Goal: Information Seeking & Learning: Learn about a topic

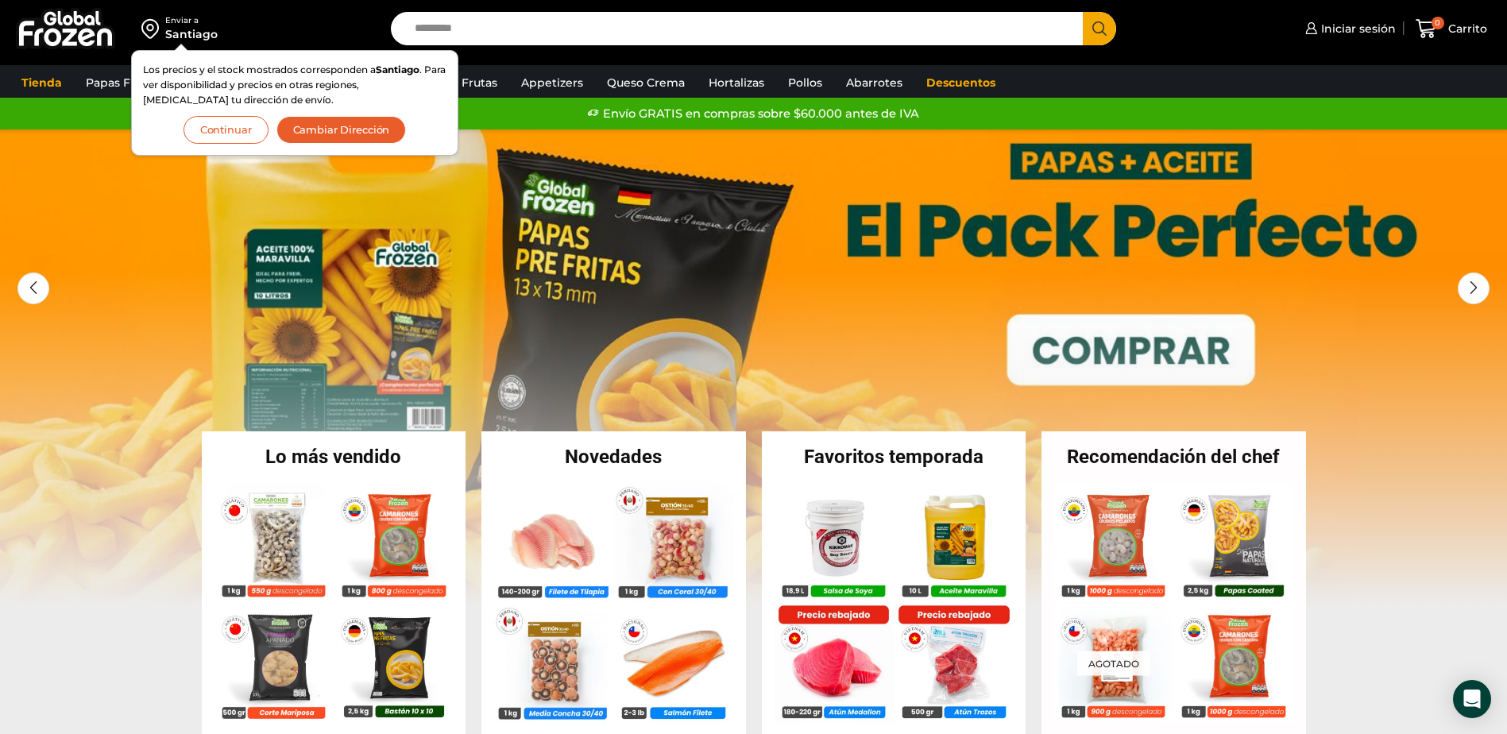
click at [231, 125] on button "Continuar" at bounding box center [226, 130] width 85 height 28
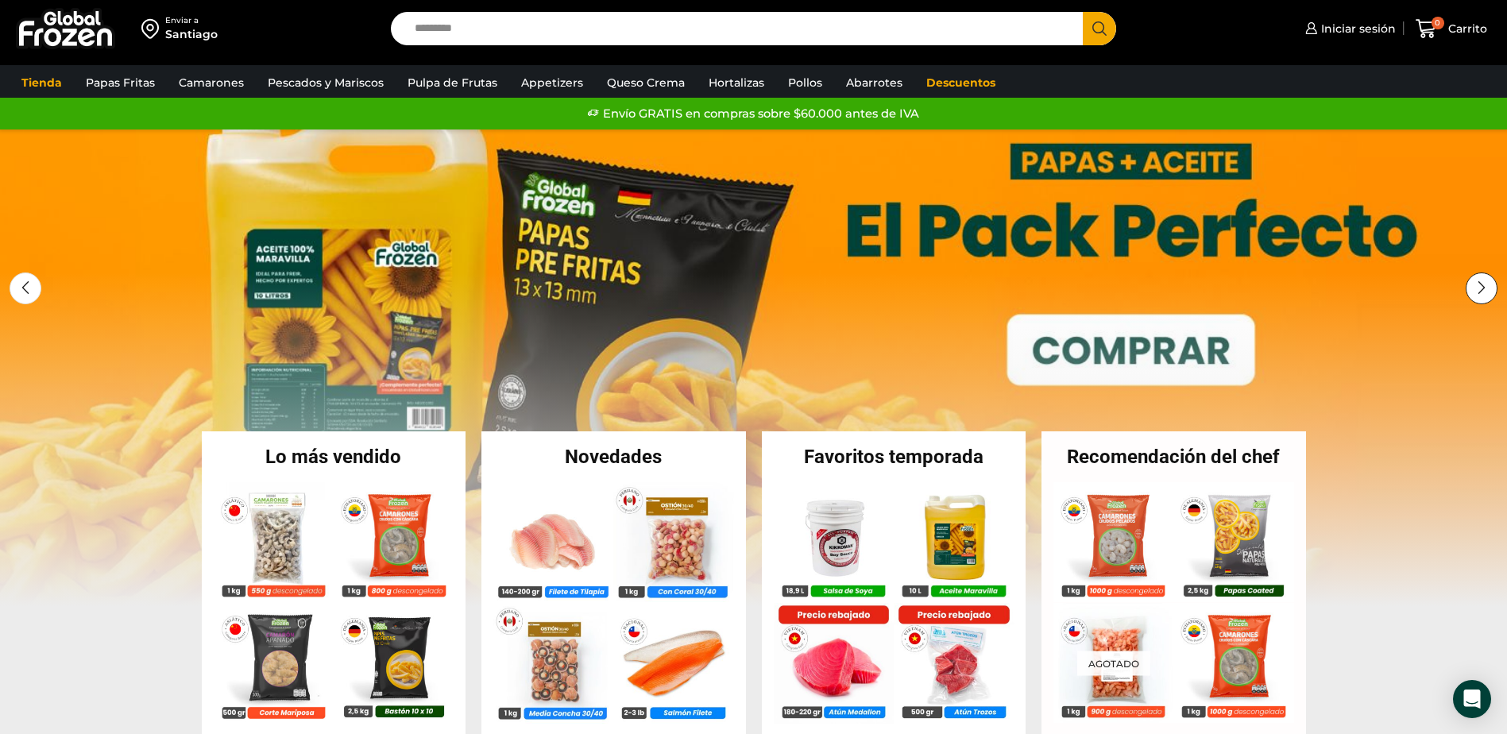
click at [1480, 285] on div "Next slide" at bounding box center [1482, 289] width 32 height 32
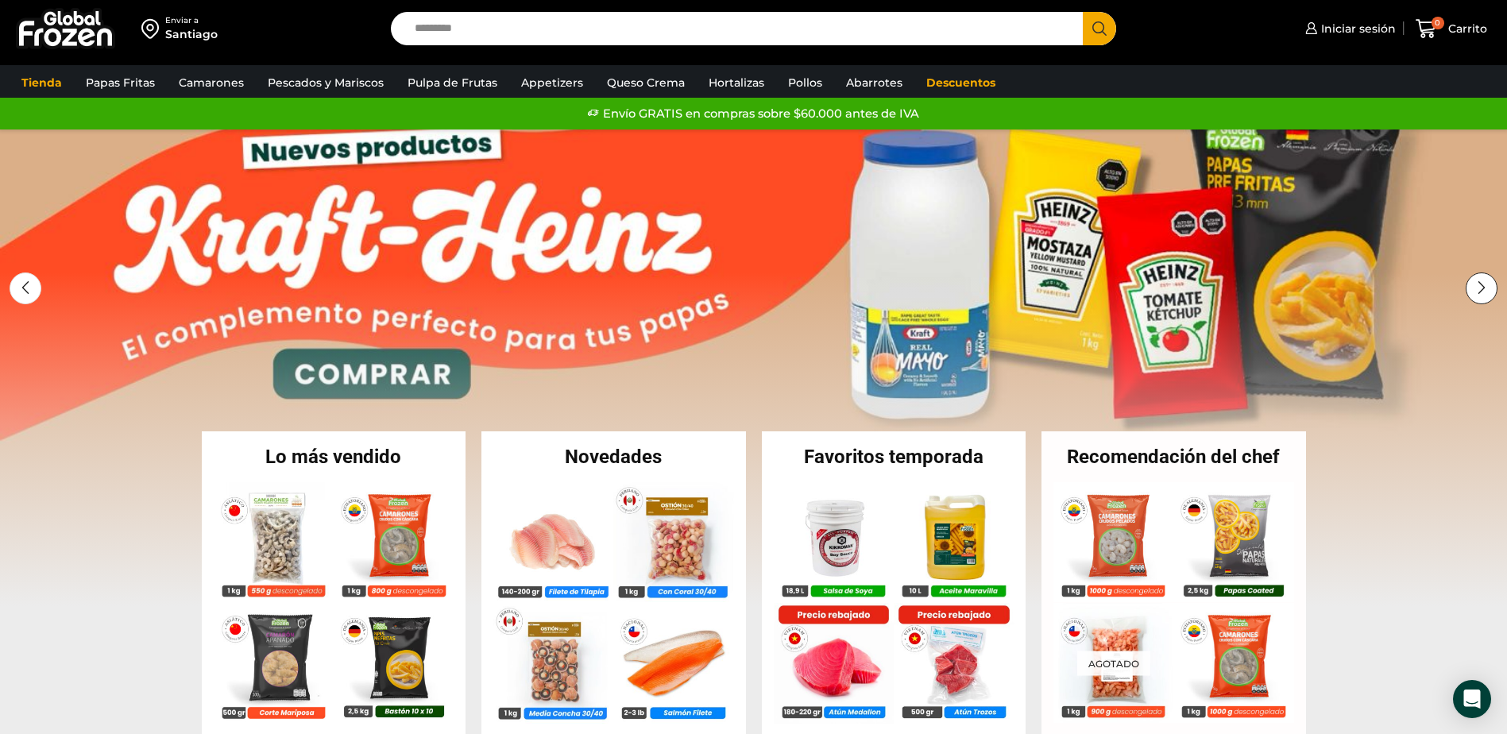
click at [1480, 285] on div "Next slide" at bounding box center [1482, 289] width 32 height 32
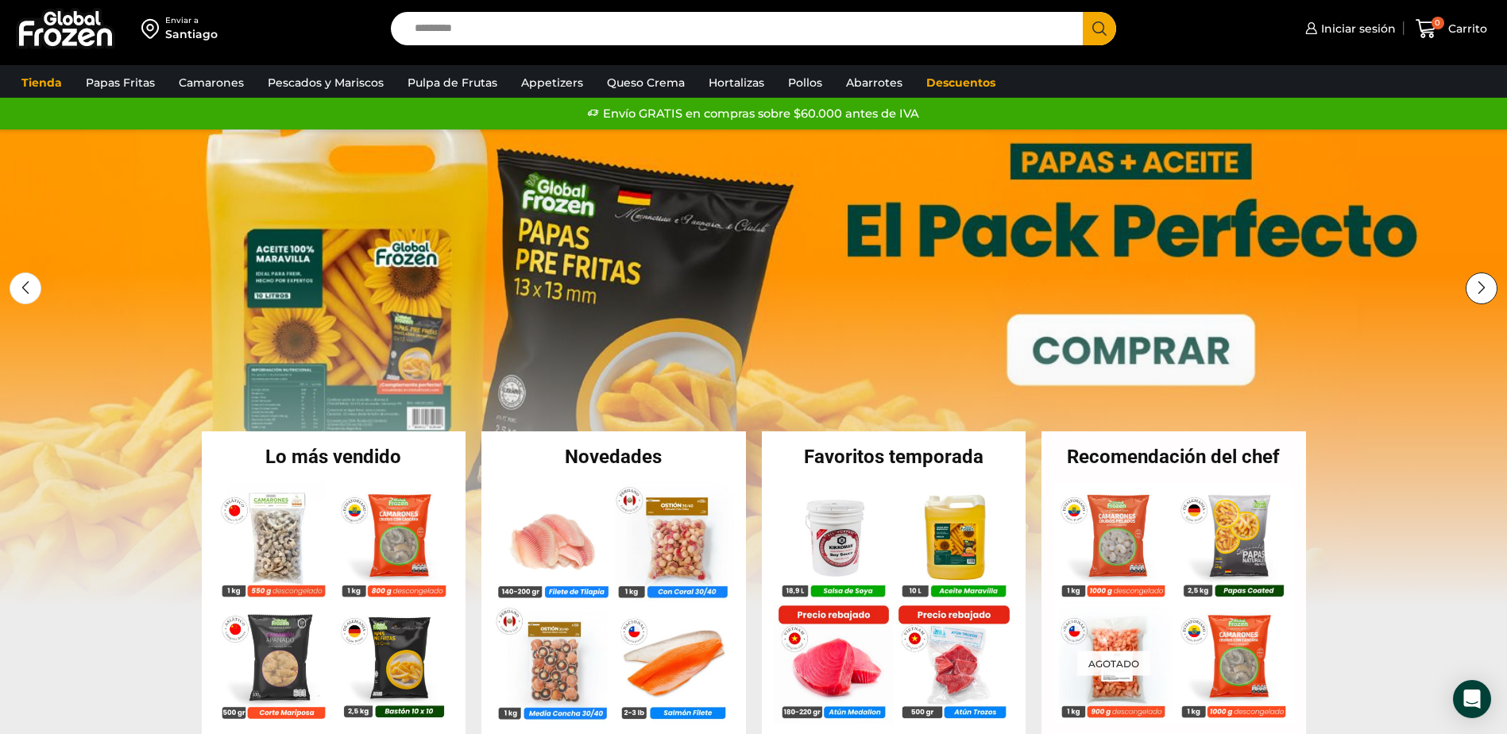
click at [1481, 285] on div "Next slide" at bounding box center [1482, 289] width 32 height 32
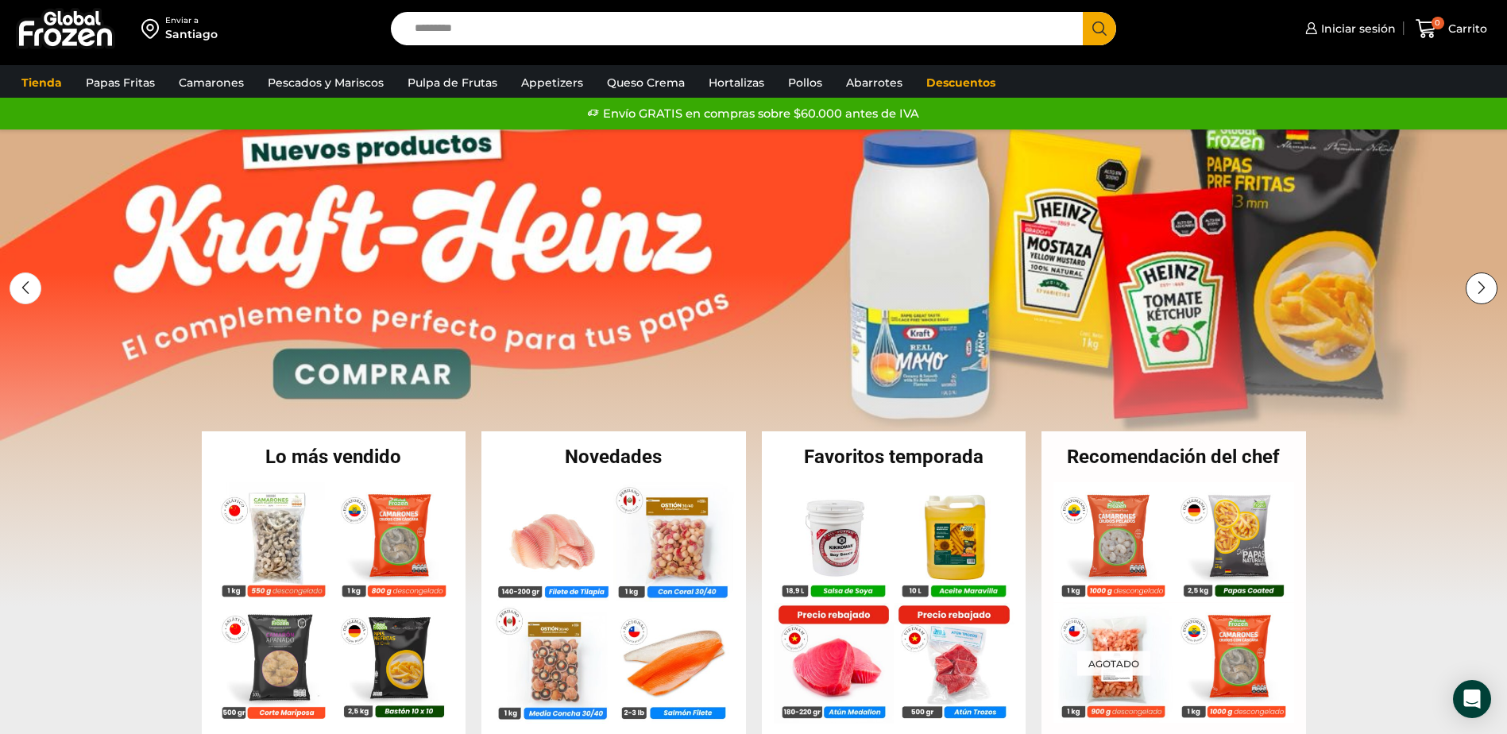
click at [1482, 285] on div "Next slide" at bounding box center [1482, 289] width 32 height 32
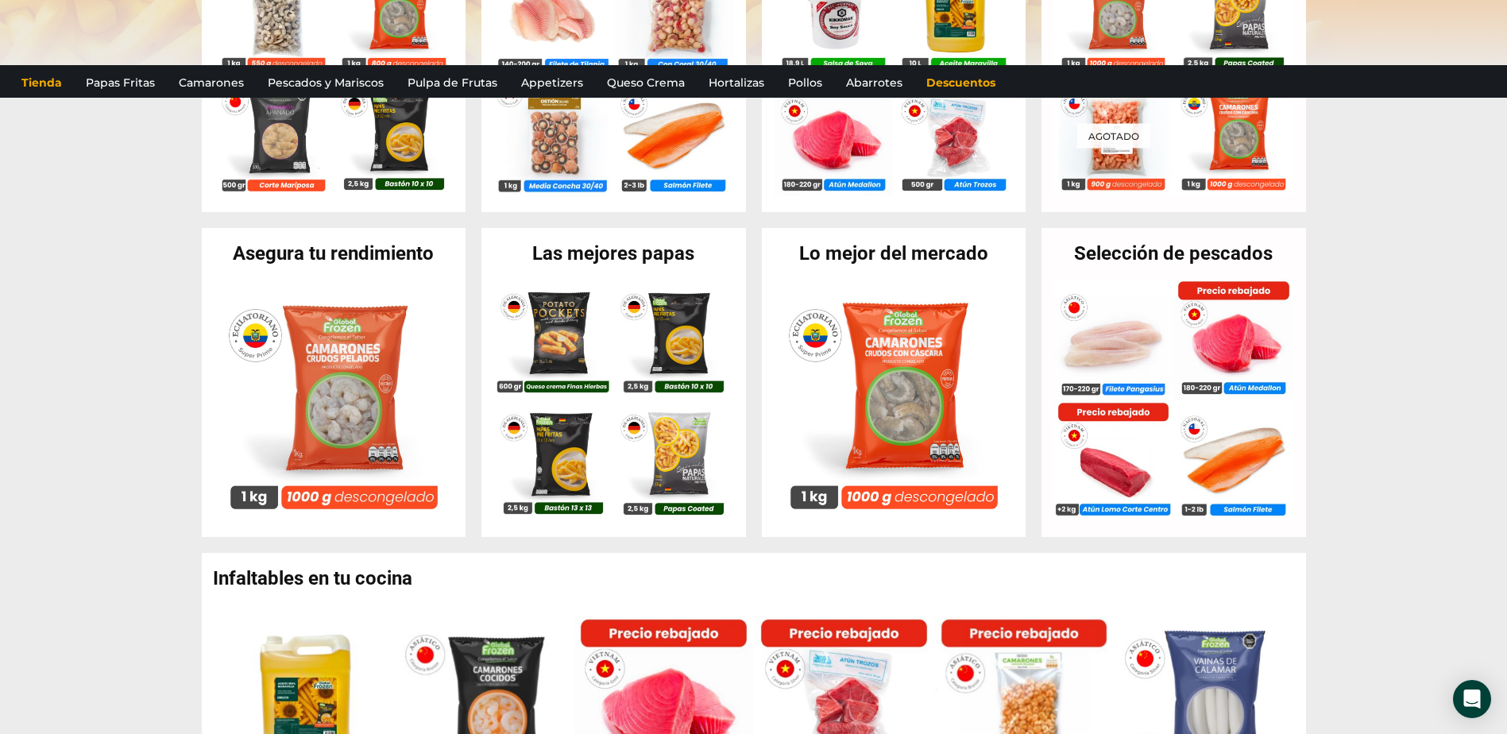
scroll to position [556, 0]
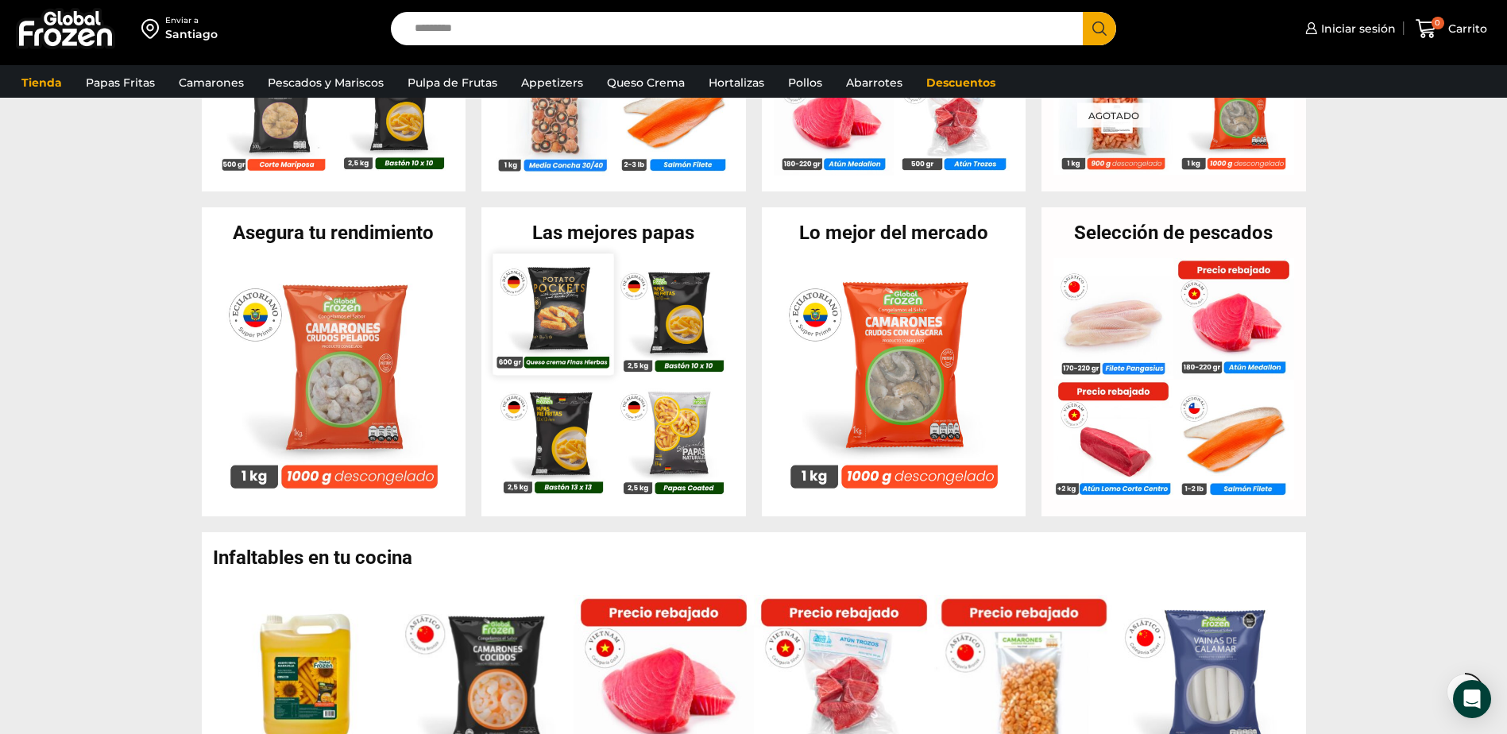
click at [516, 280] on img at bounding box center [553, 314] width 121 height 121
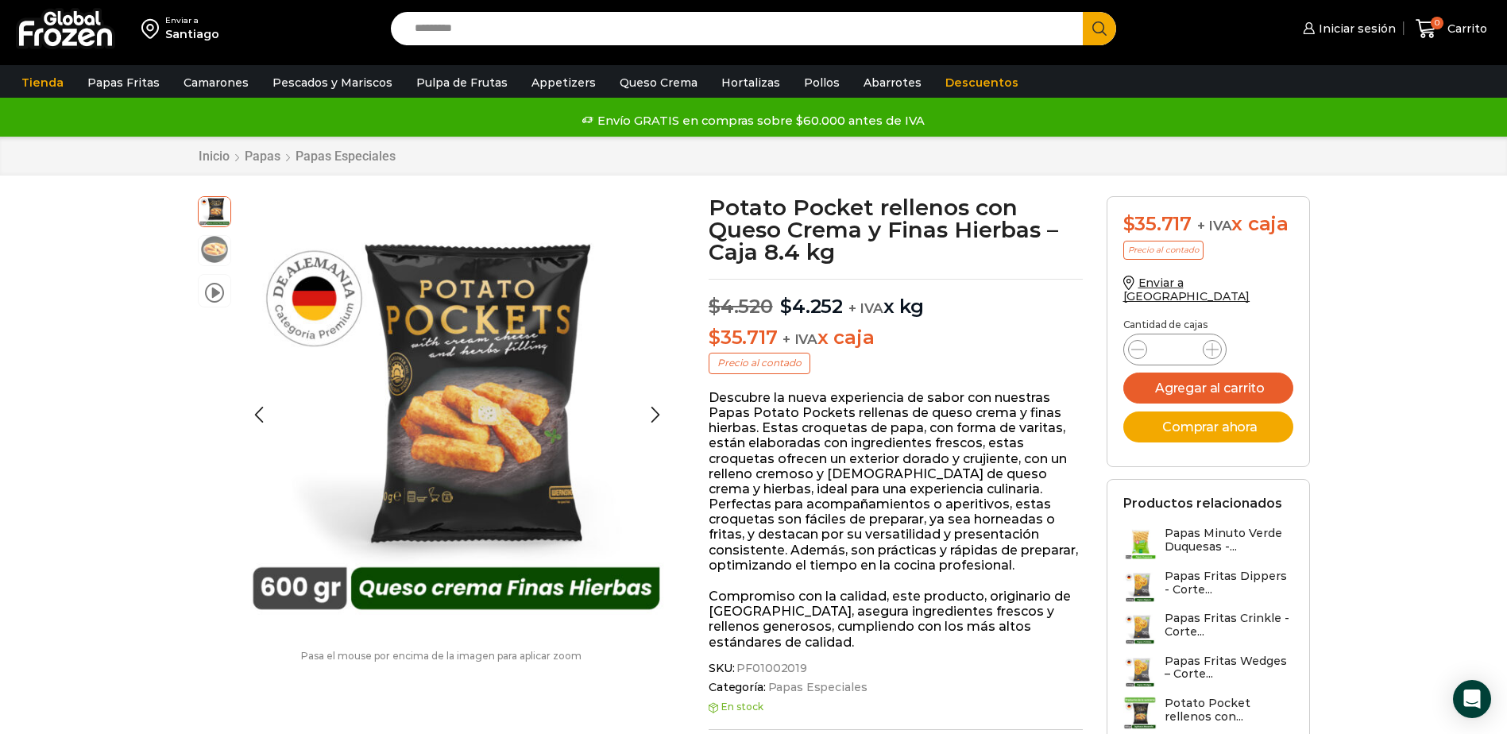
click at [223, 242] on img at bounding box center [215, 250] width 32 height 32
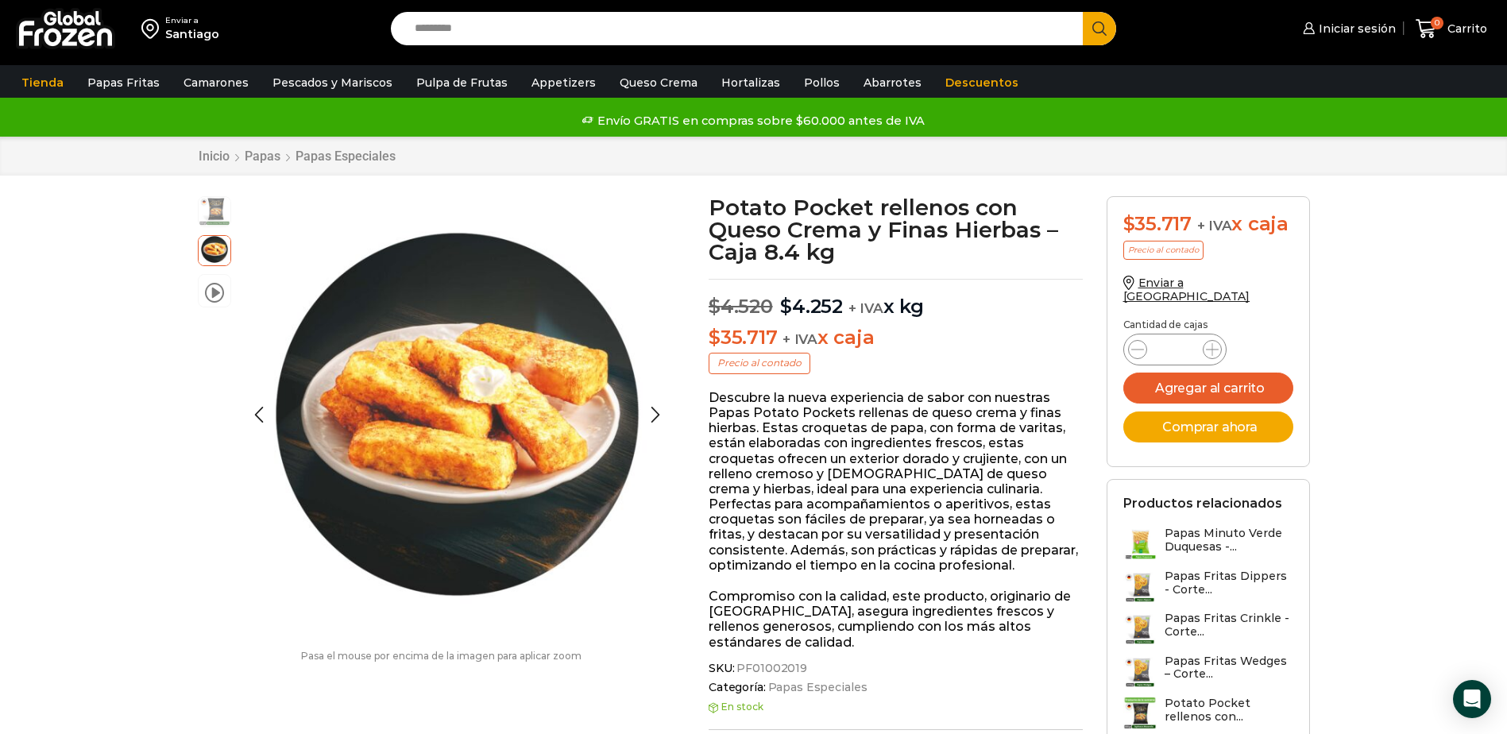
click at [215, 225] on img at bounding box center [215, 211] width 32 height 32
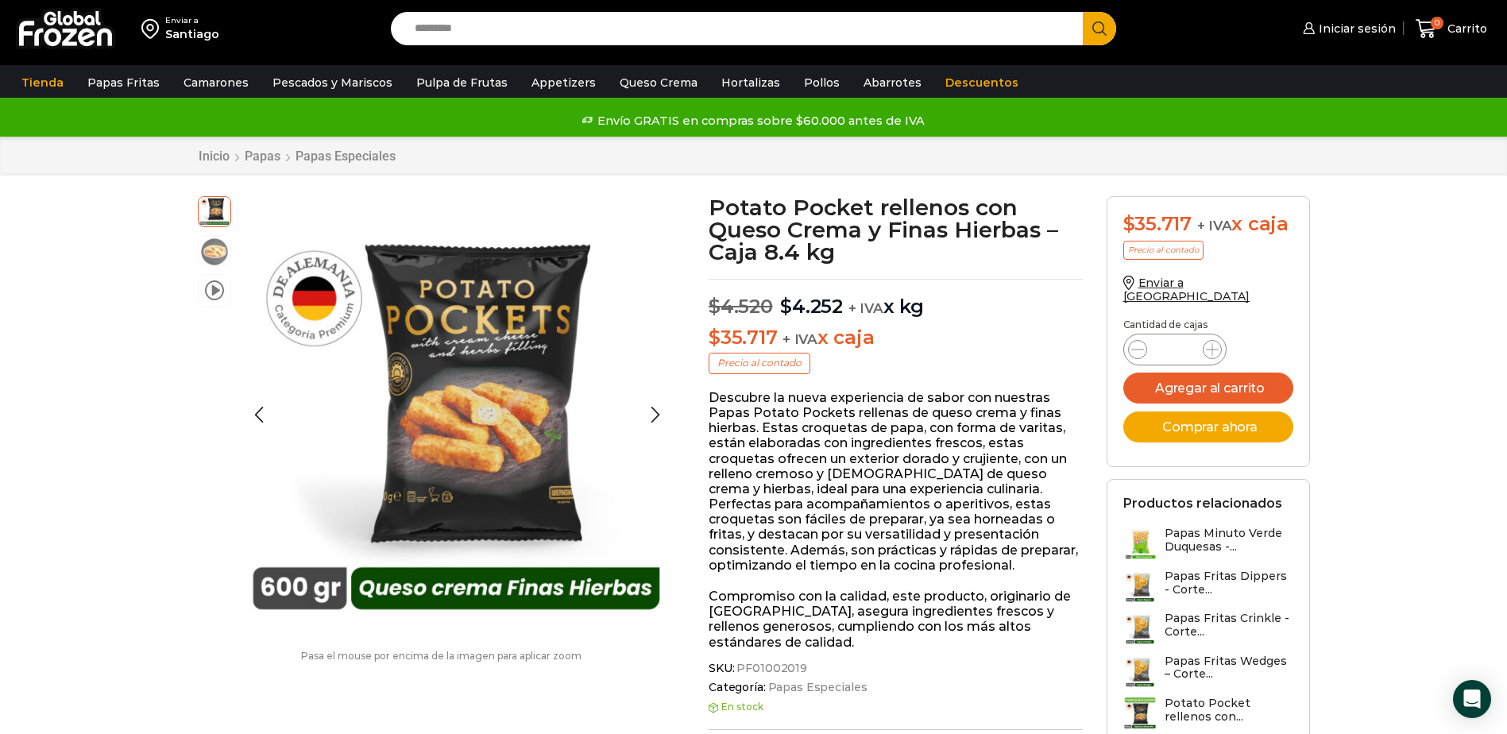
click at [215, 301] on li "video" at bounding box center [214, 290] width 33 height 33
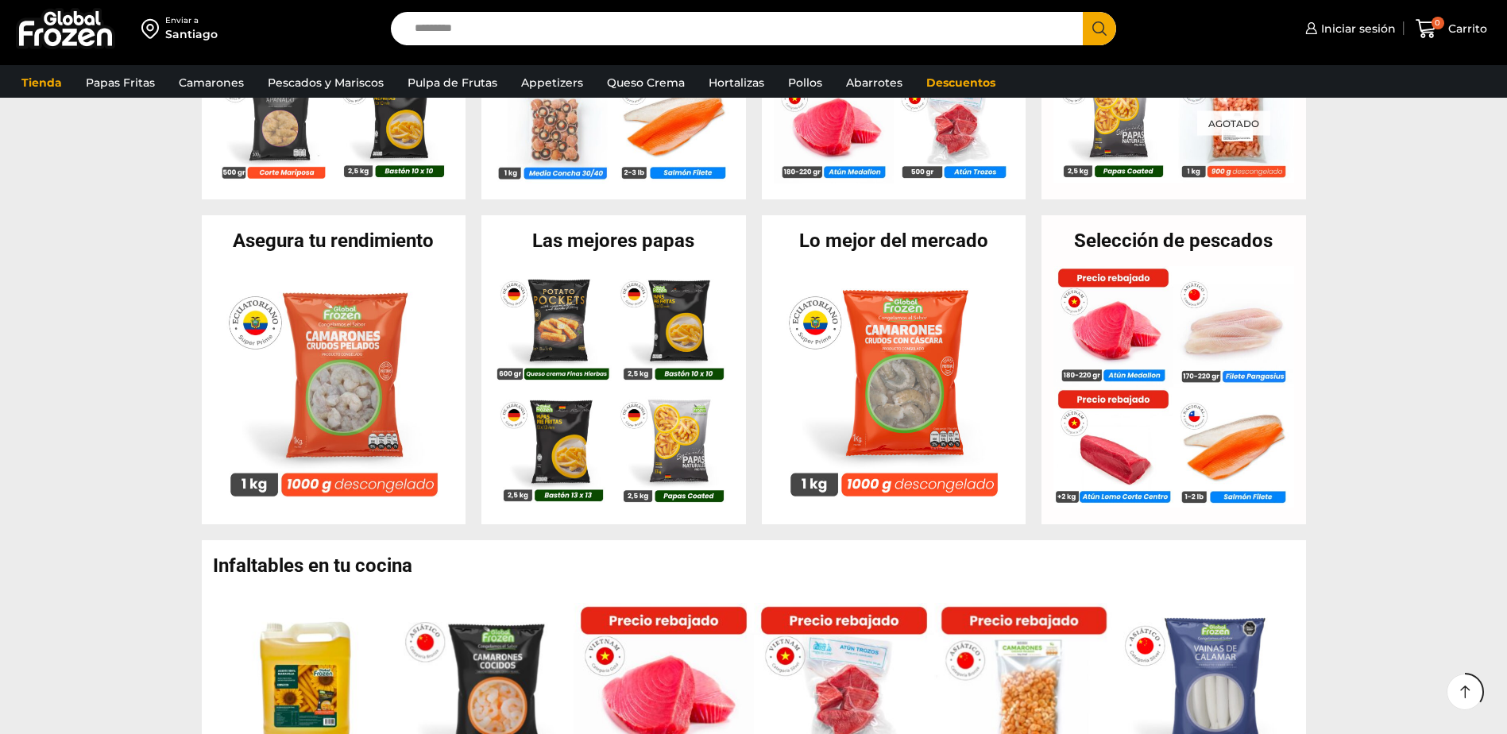
scroll to position [556, 0]
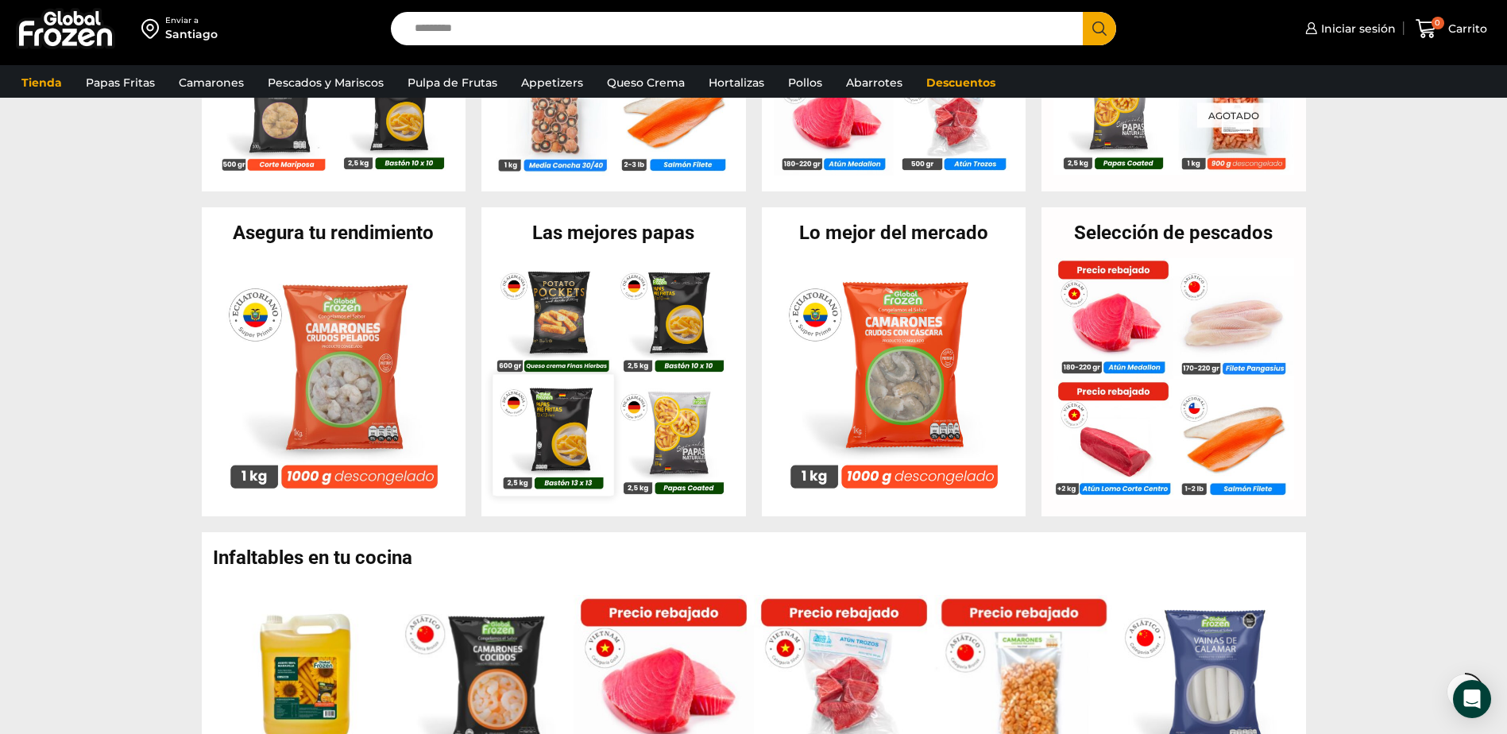
click at [560, 443] on img at bounding box center [553, 435] width 121 height 121
click at [532, 434] on img at bounding box center [553, 435] width 121 height 121
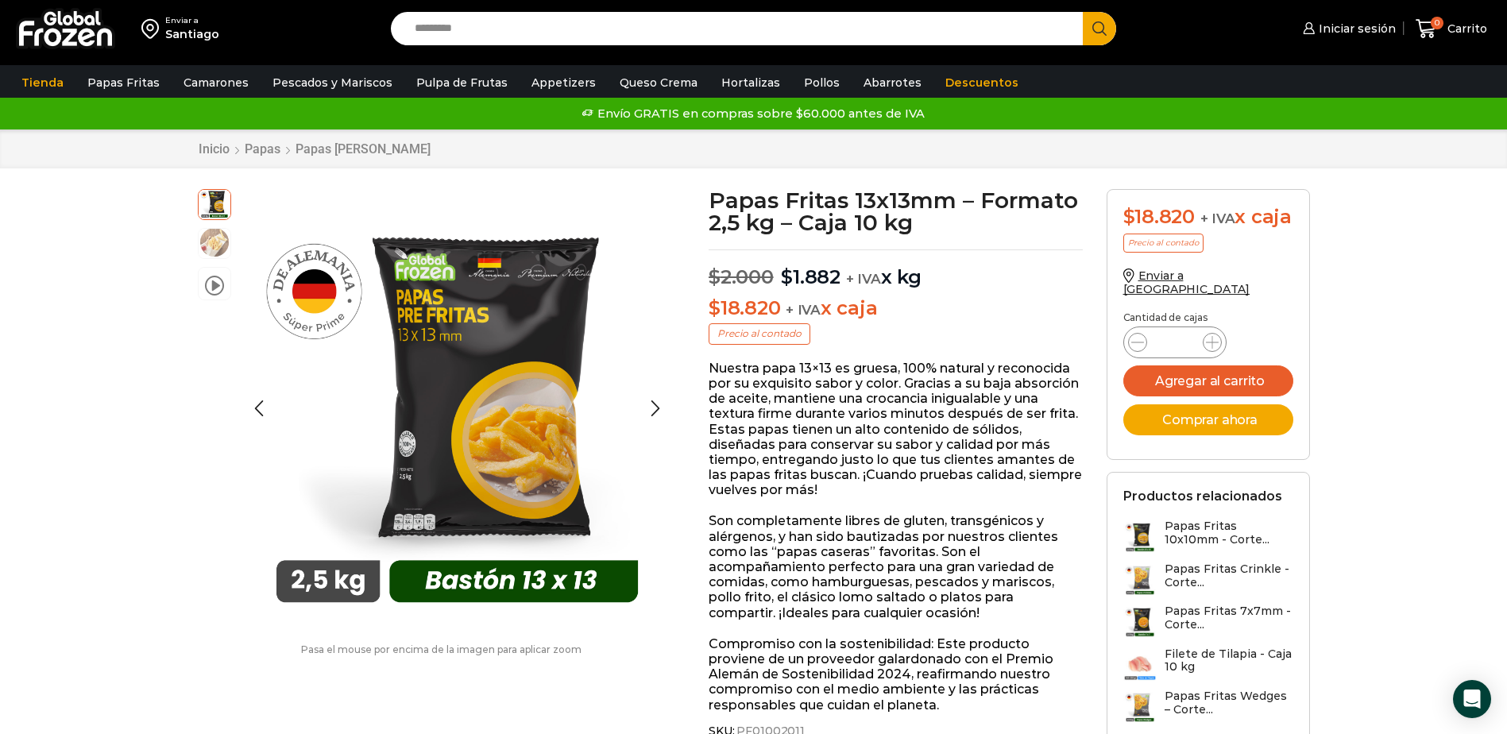
click at [212, 239] on img at bounding box center [215, 242] width 32 height 32
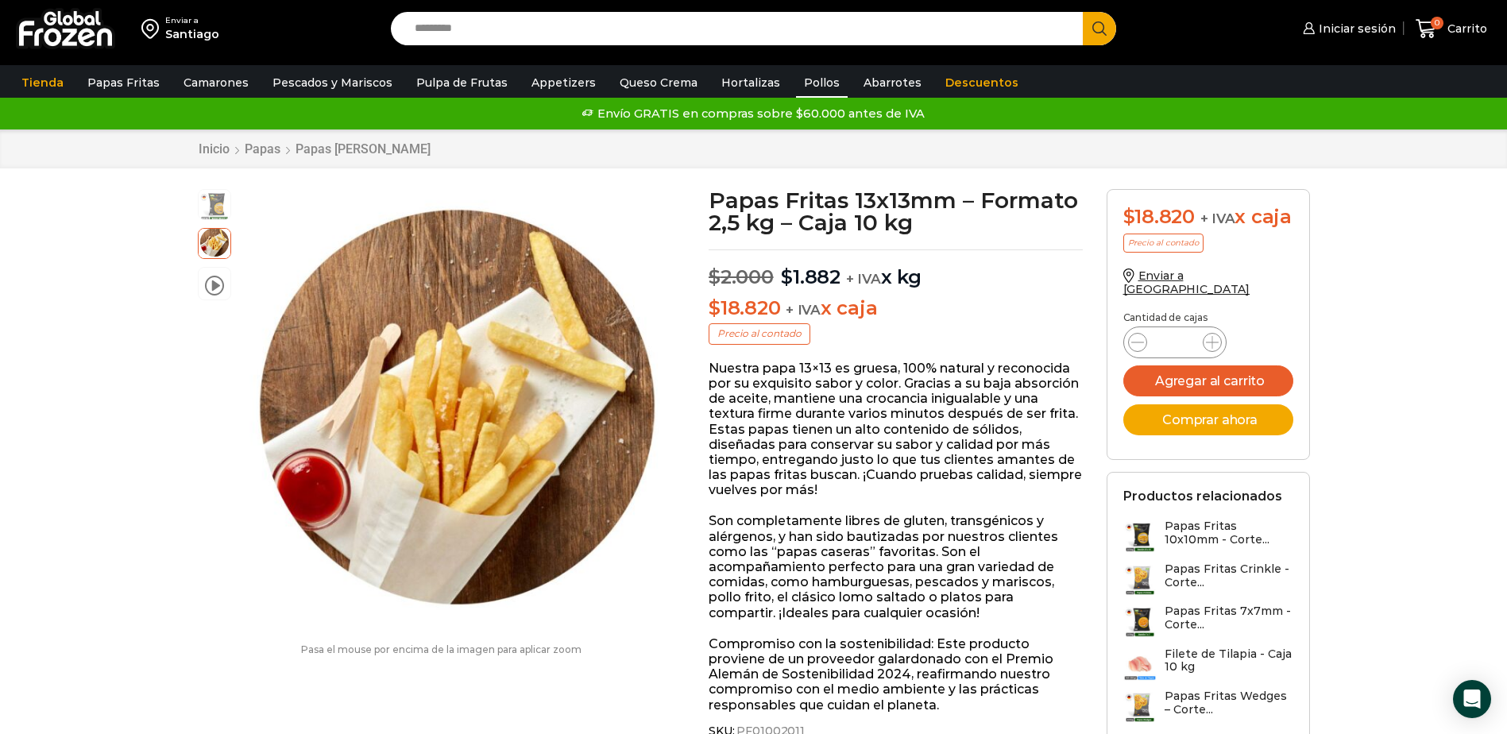
click at [809, 84] on link "Pollos" at bounding box center [822, 83] width 52 height 30
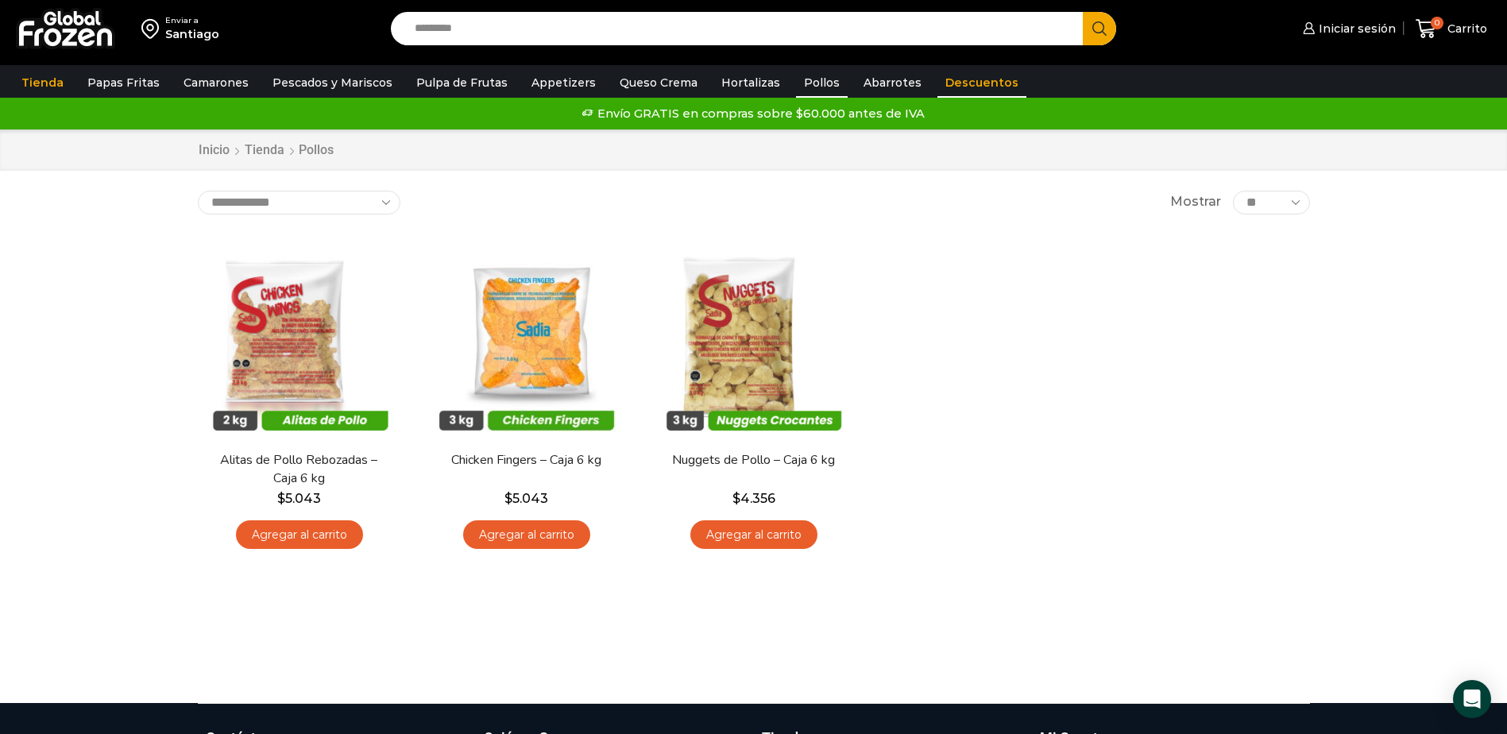
click at [942, 82] on link "Descuentos" at bounding box center [982, 83] width 89 height 30
